Goal: Information Seeking & Learning: Learn about a topic

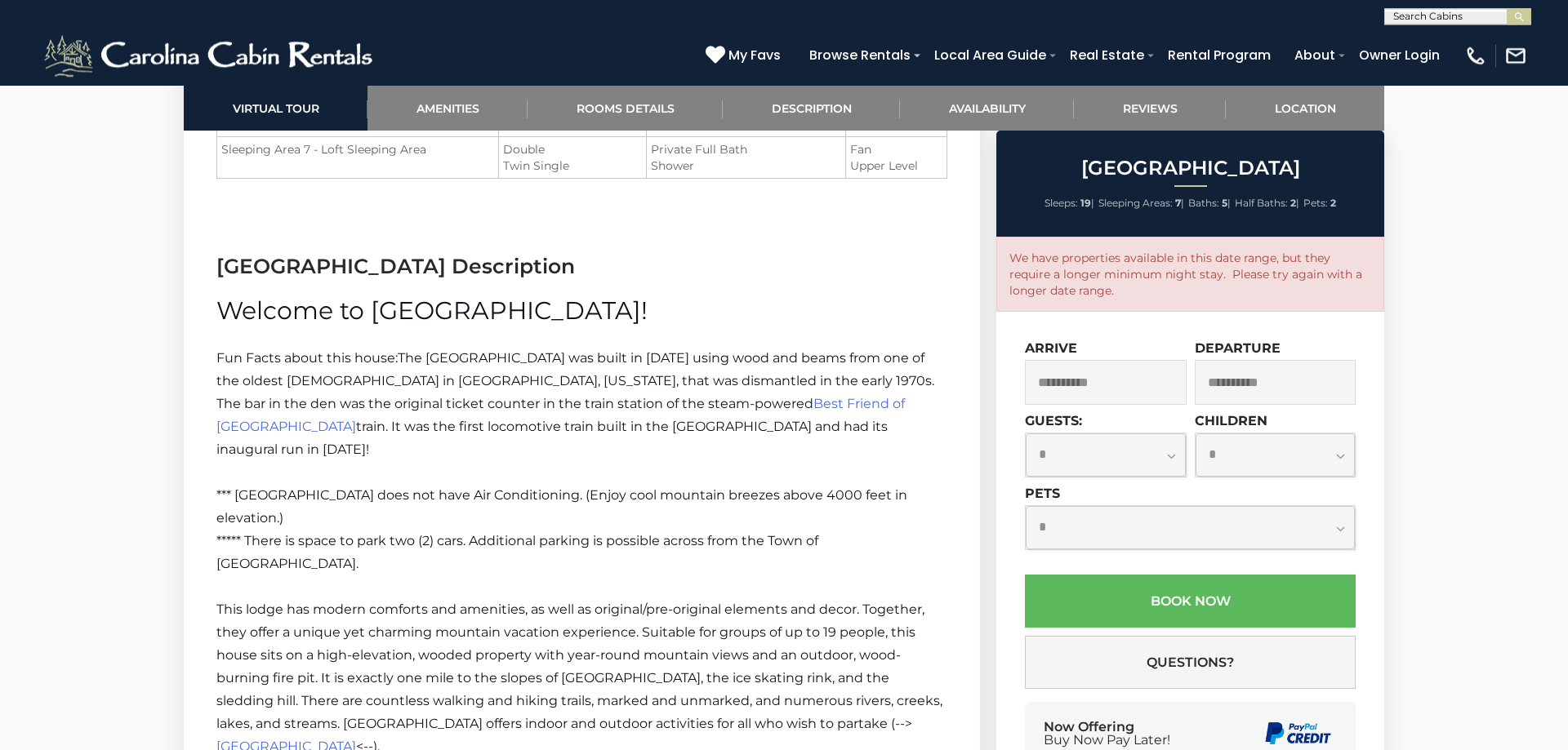
scroll to position [2358, 0]
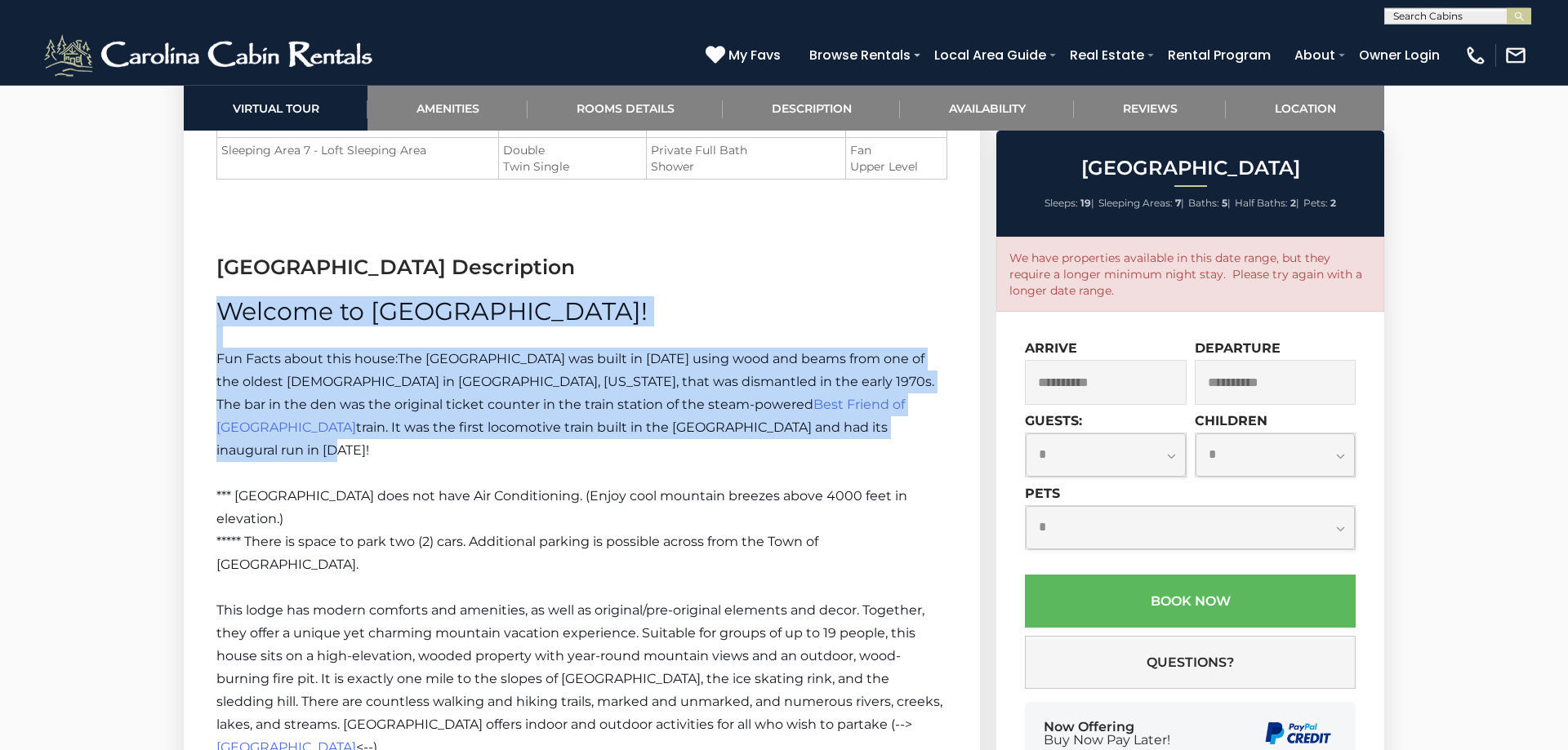
drag, startPoint x: 218, startPoint y: 308, endPoint x: 765, endPoint y: 402, distance: 555.0
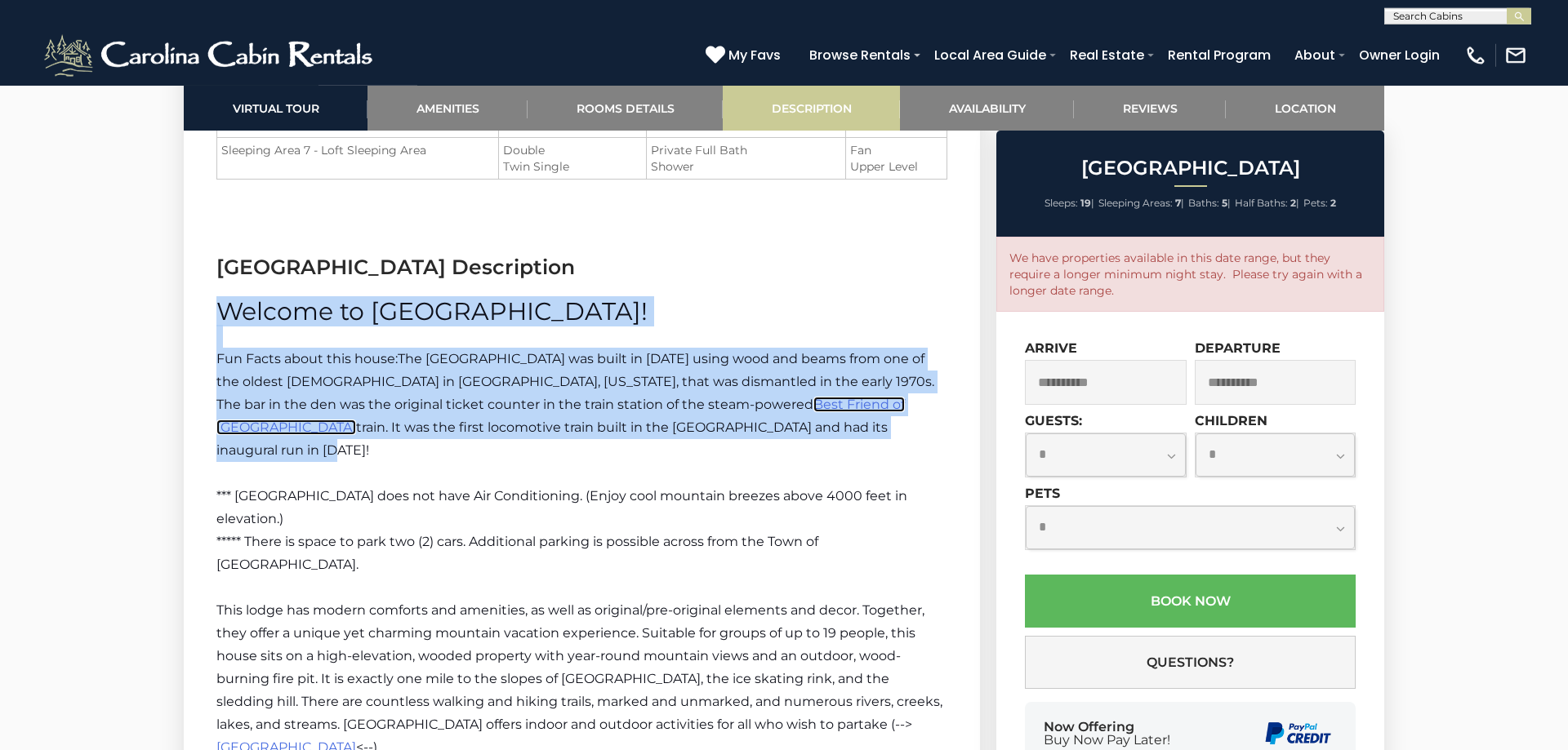
copy div "Welcome to [GEOGRAPHIC_DATA]! Fun Facts about this house: The [GEOGRAPHIC_DATA]…"
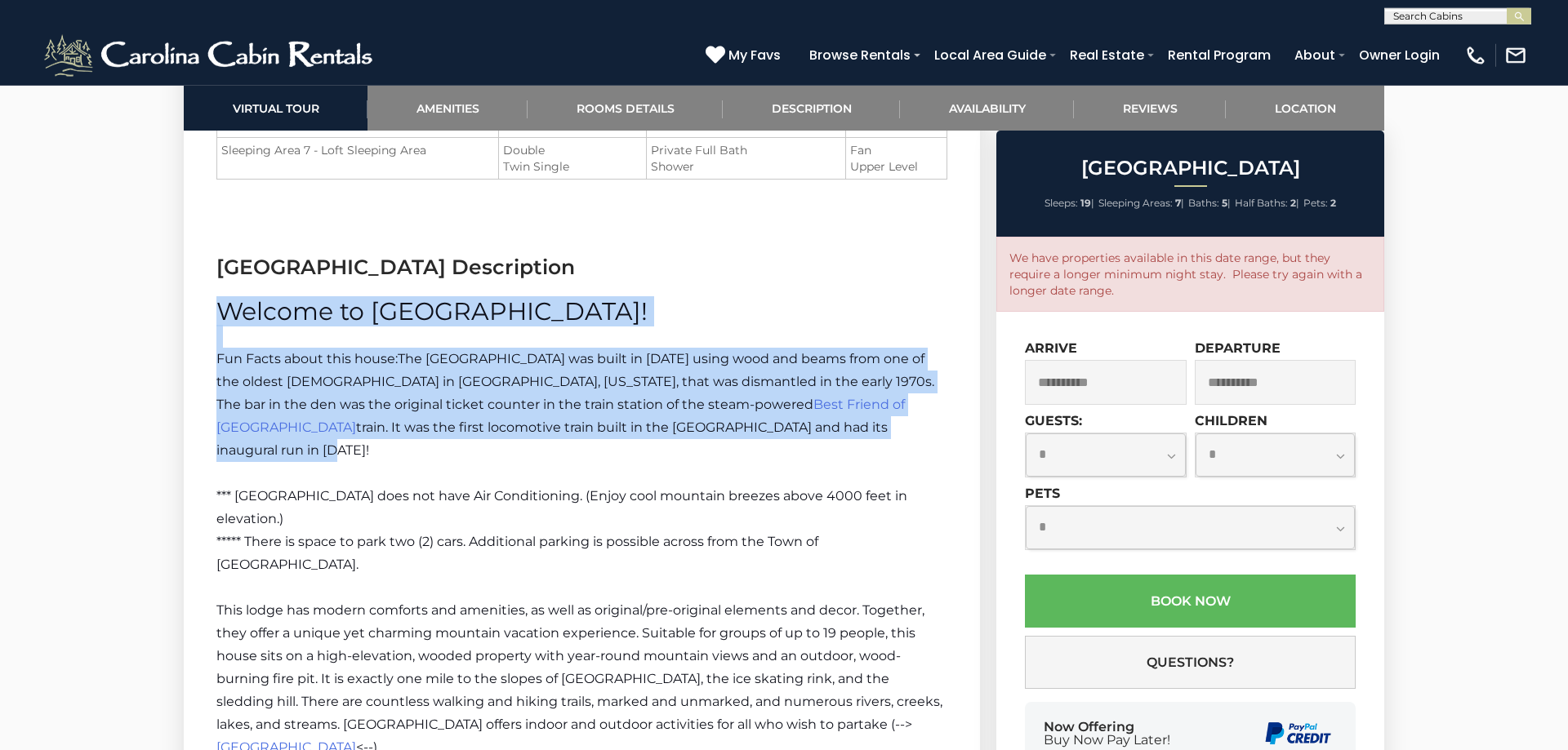
drag, startPoint x: 246, startPoint y: 516, endPoint x: 287, endPoint y: 538, distance: 46.5
click at [287, 538] on p "***** There is space to park two (2) cars. Additional parking is possible acros…" at bounding box center [581, 553] width 731 height 46
copy span "There is space to park two (2) cars. Additional parking is possible across from…"
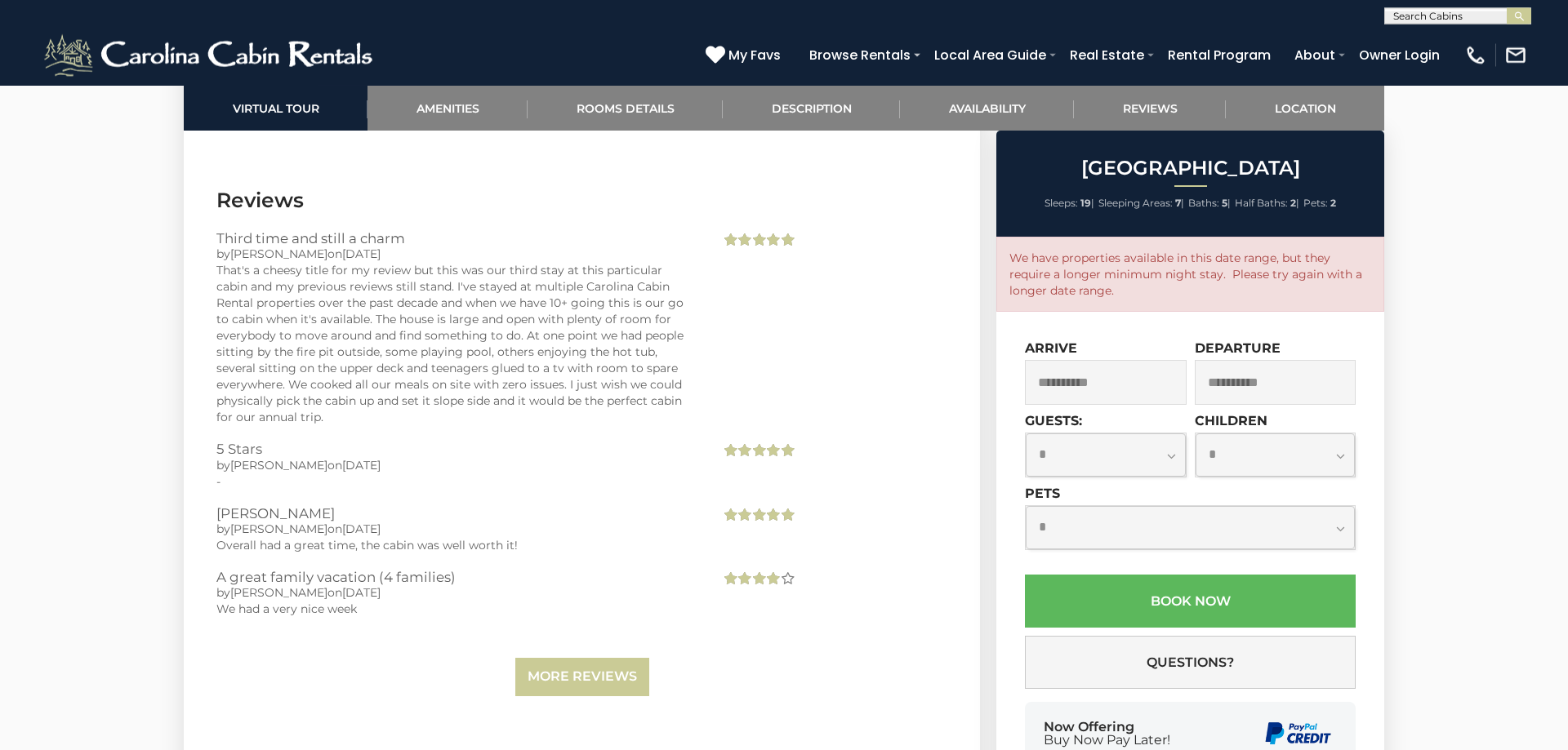
scroll to position [4303, 0]
click at [558, 375] on div "That's a cheesy title for my review but this was our third stay at this particu…" at bounding box center [455, 342] width 479 height 163
drag, startPoint x: 472, startPoint y: 359, endPoint x: 683, endPoint y: 378, distance: 211.9
click at [683, 378] on div "That's a cheesy title for my review but this was our third stay at this particu…" at bounding box center [455, 342] width 479 height 163
copy div "I just wish we could physically pick the cabin up and set it slope side and it …"
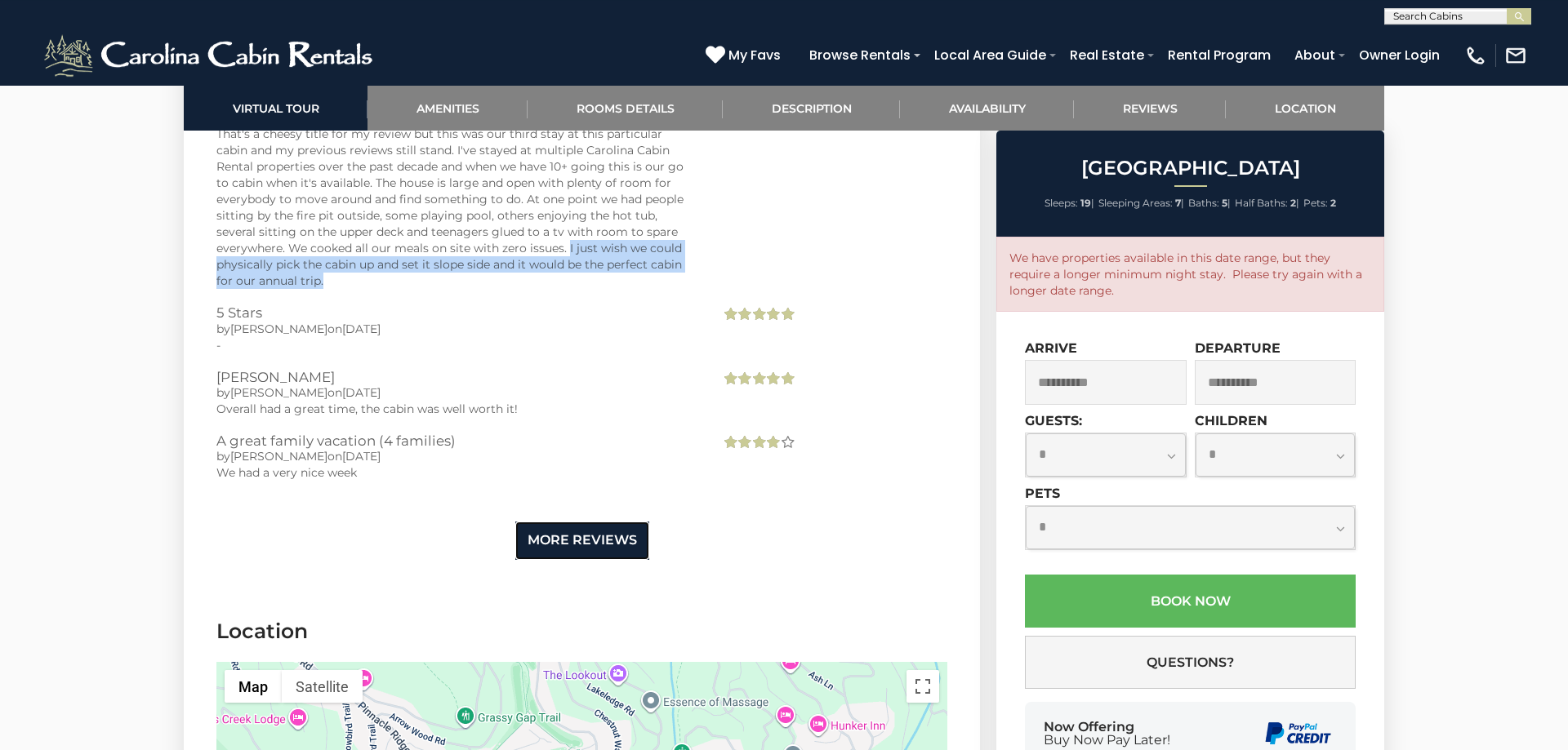
click at [564, 522] on link "More Reviews" at bounding box center [582, 541] width 134 height 39
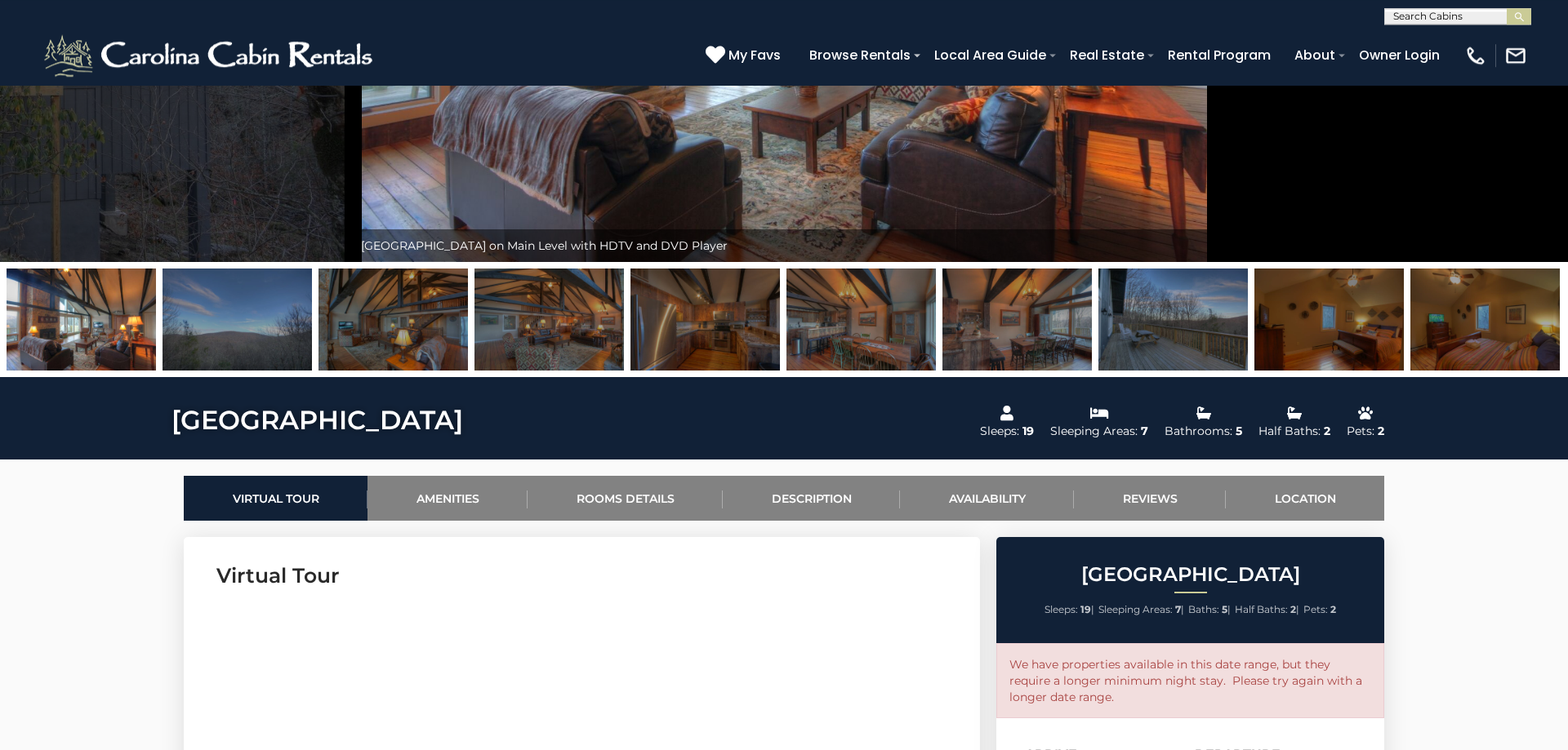
scroll to position [383, 0]
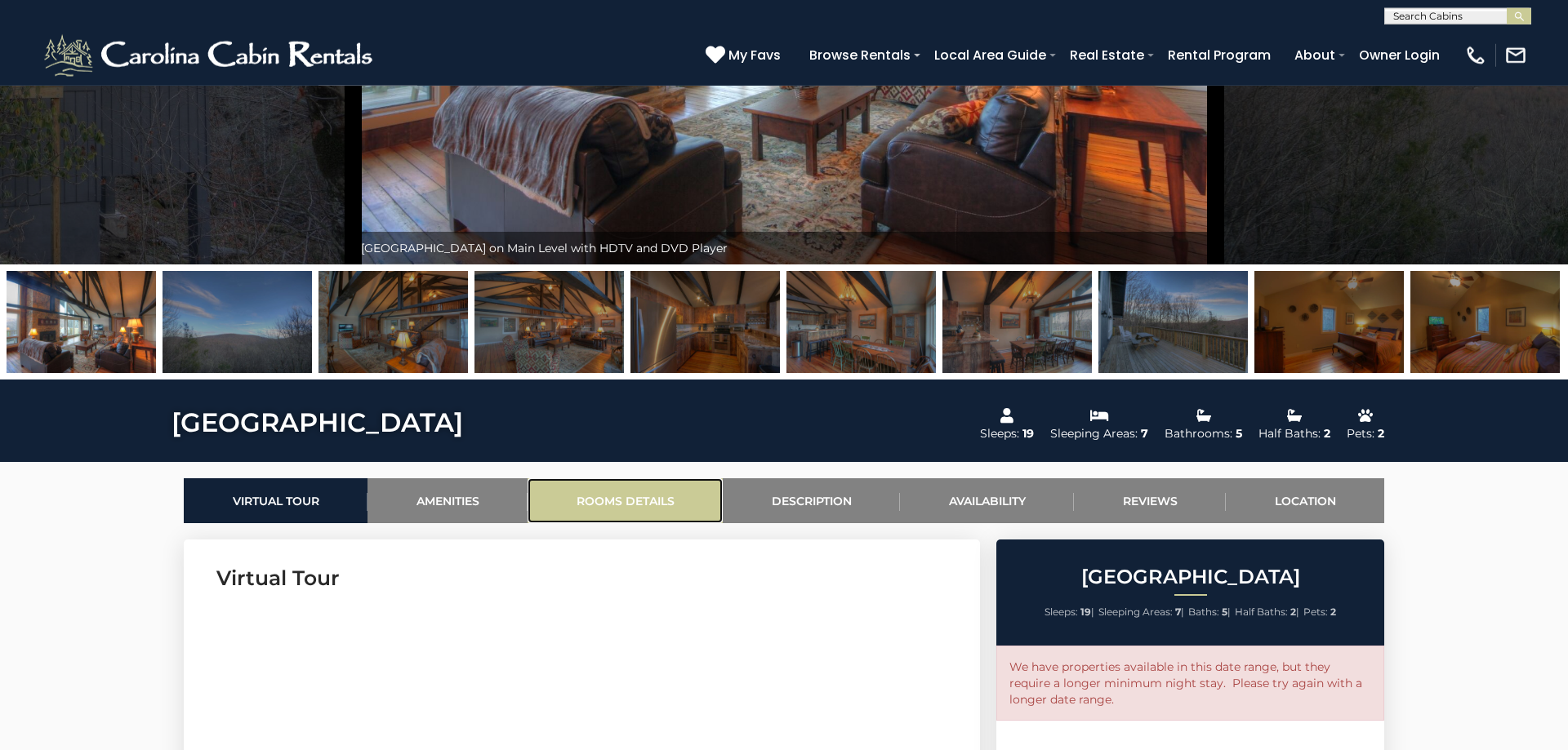
click at [605, 497] on link "Rooms Details" at bounding box center [624, 501] width 195 height 45
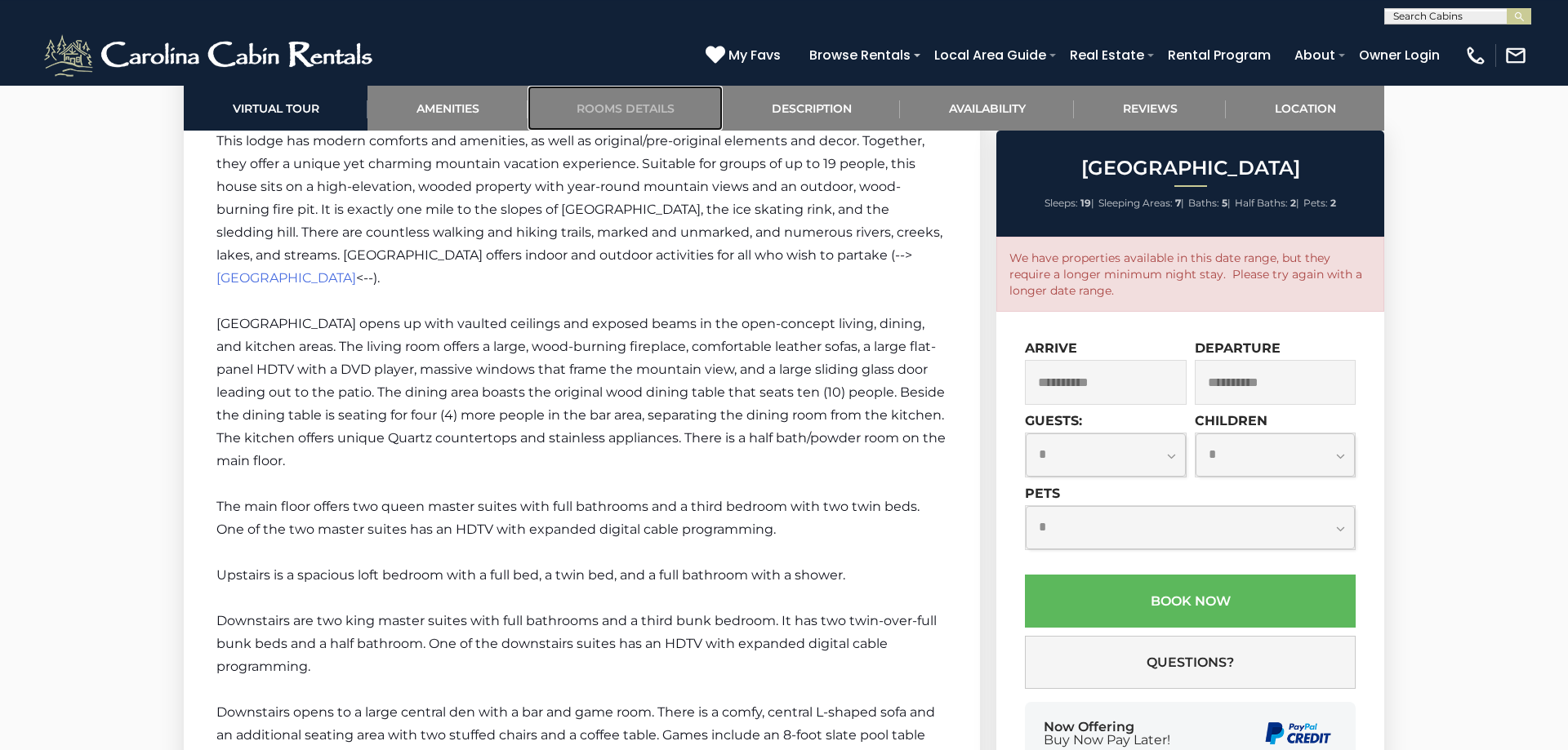
scroll to position [2826, 0]
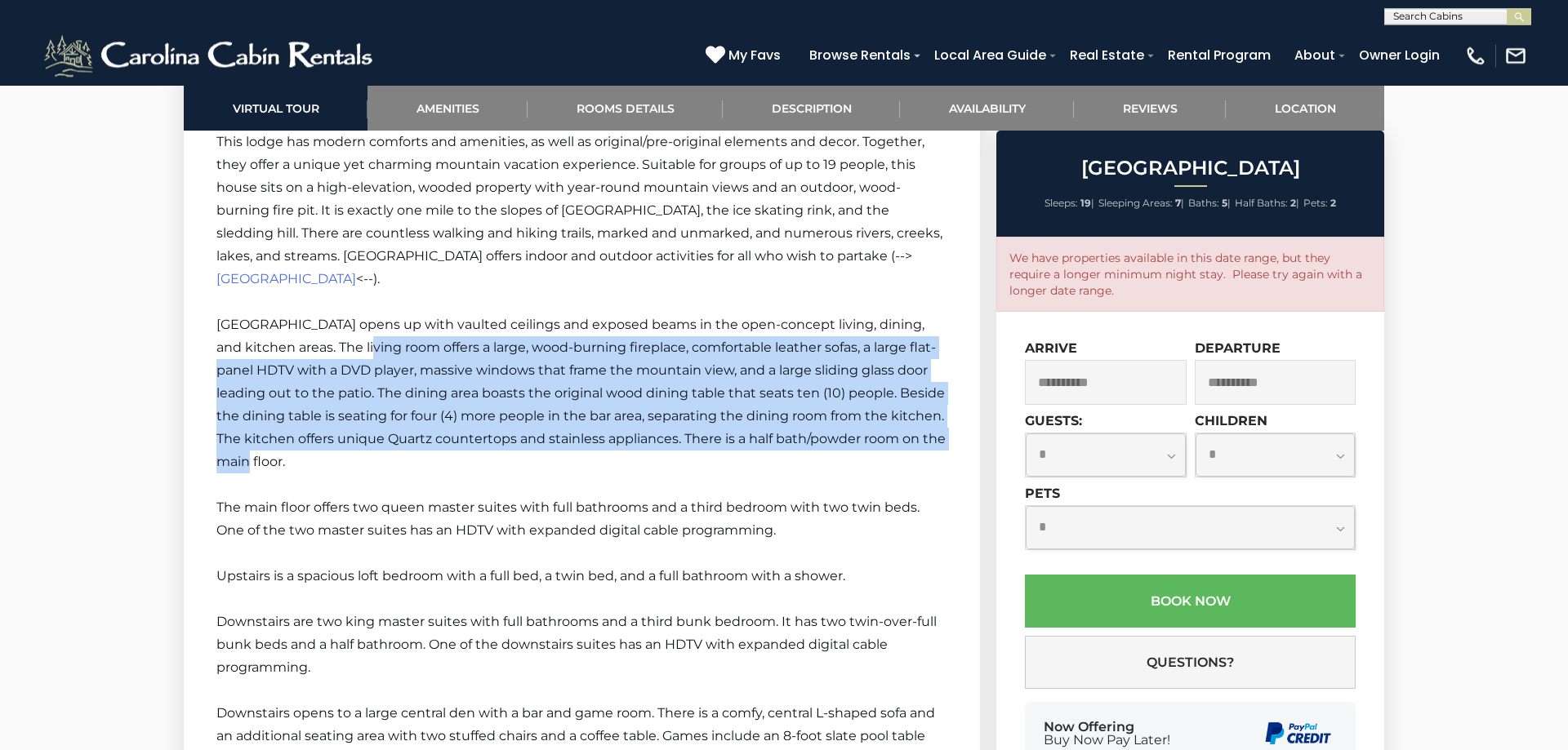
drag, startPoint x: 343, startPoint y: 324, endPoint x: 944, endPoint y: 415, distance: 607.9
click at [944, 415] on span "[GEOGRAPHIC_DATA] opens up with vaulted ceilings and exposed beams in the open-…" at bounding box center [580, 392] width 729 height 152
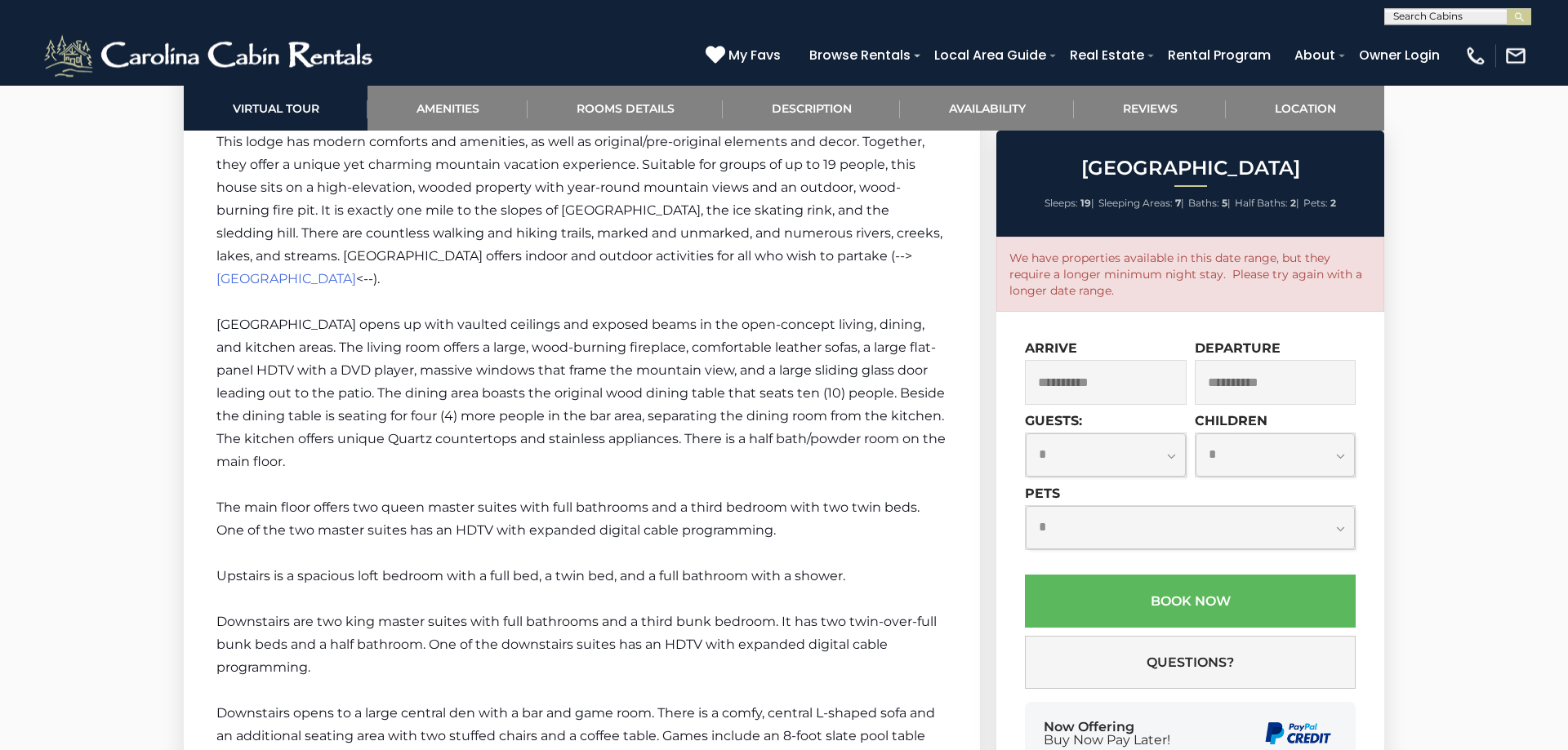
click at [859, 426] on p "[GEOGRAPHIC_DATA] opens up with vaulted ceilings and exposed beams in the open-…" at bounding box center [581, 393] width 731 height 160
click at [789, 414] on span "[GEOGRAPHIC_DATA] opens up with vaulted ceilings and exposed beams in the open-…" at bounding box center [580, 392] width 729 height 152
drag, startPoint x: 684, startPoint y: 414, endPoint x: 714, endPoint y: 434, distance: 36.1
click at [714, 434] on p "[GEOGRAPHIC_DATA] opens up with vaulted ceilings and exposed beams in the open-…" at bounding box center [581, 393] width 731 height 160
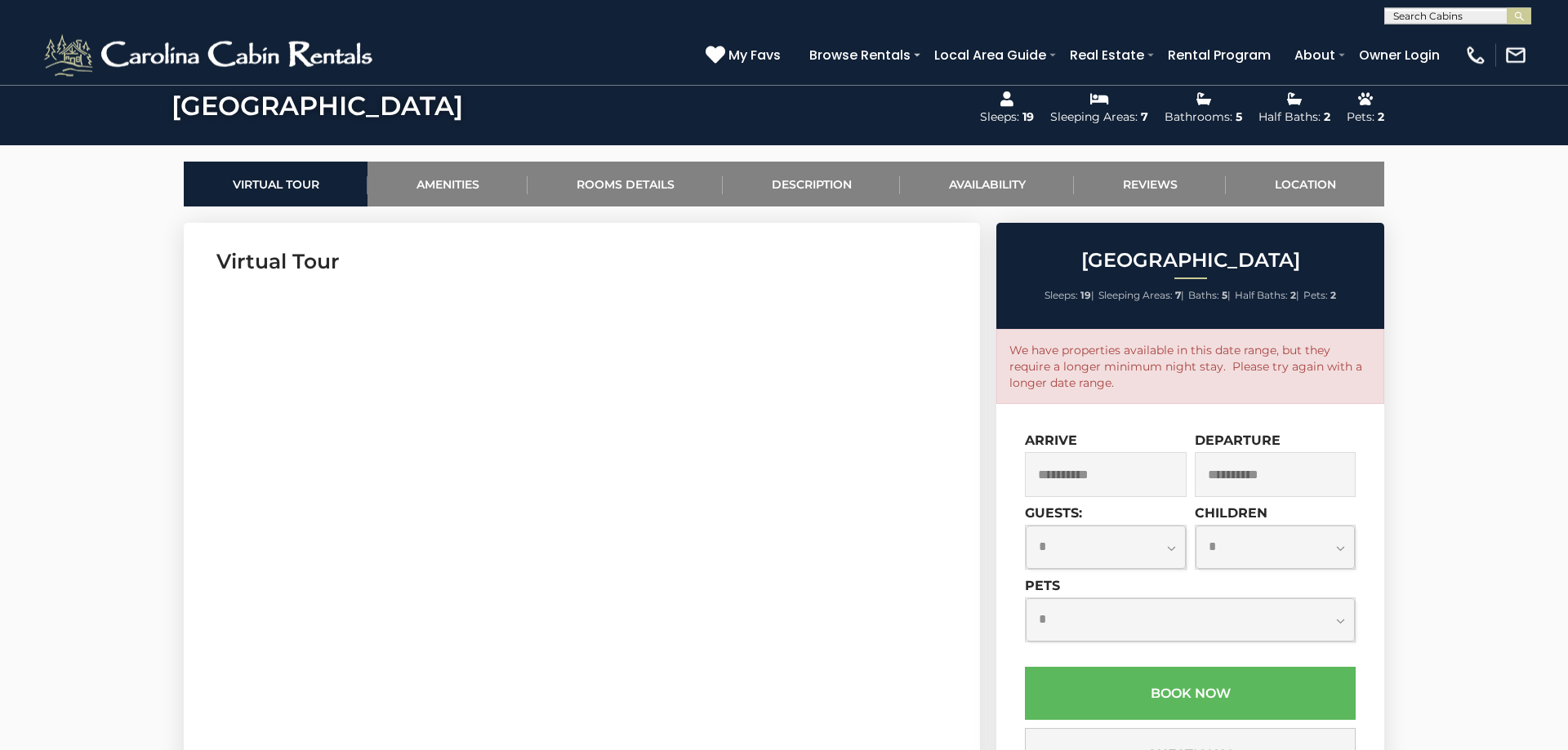
scroll to position [699, 0]
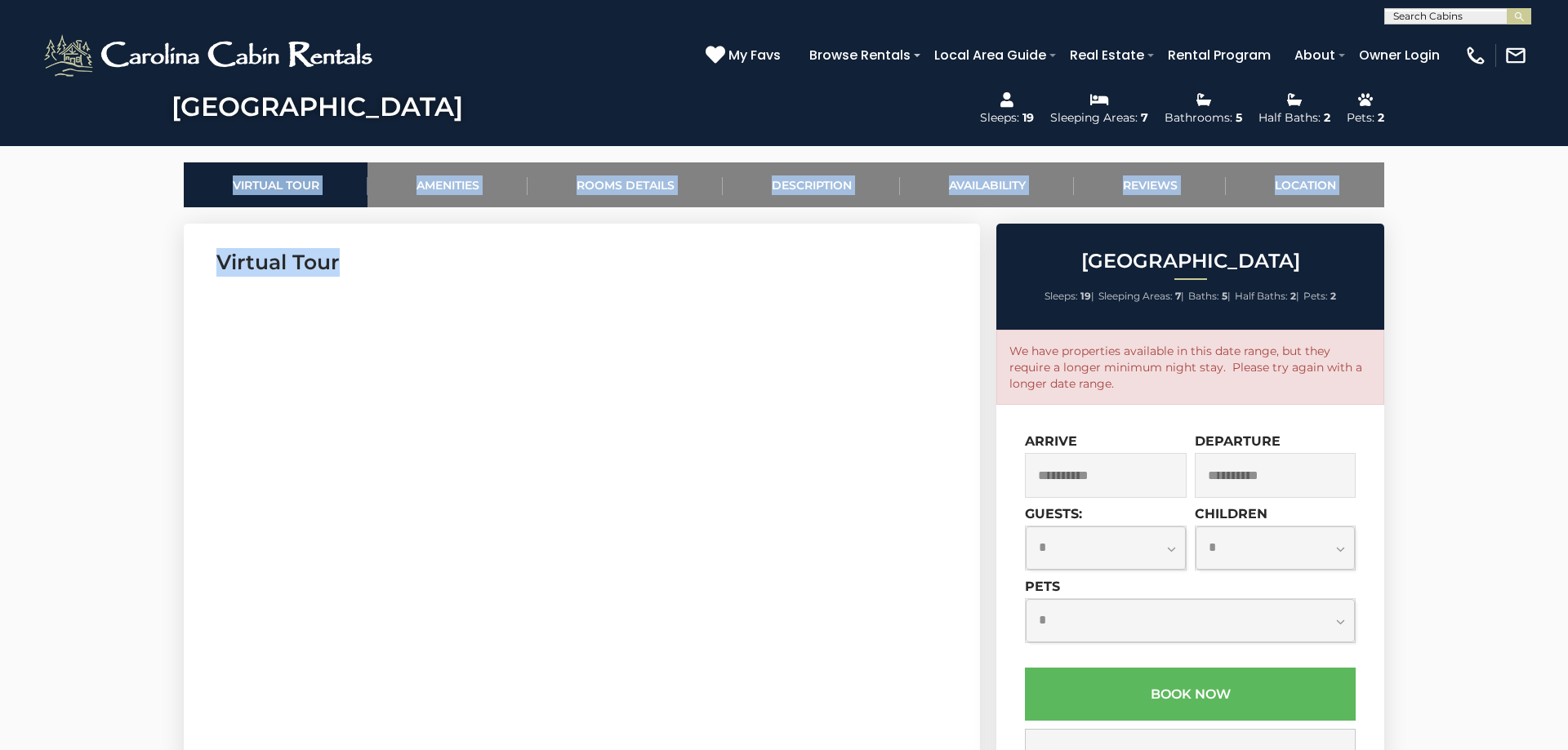
drag, startPoint x: 131, startPoint y: 525, endPoint x: 535, endPoint y: 512, distance: 404.2
